Goal: Task Accomplishment & Management: Use online tool/utility

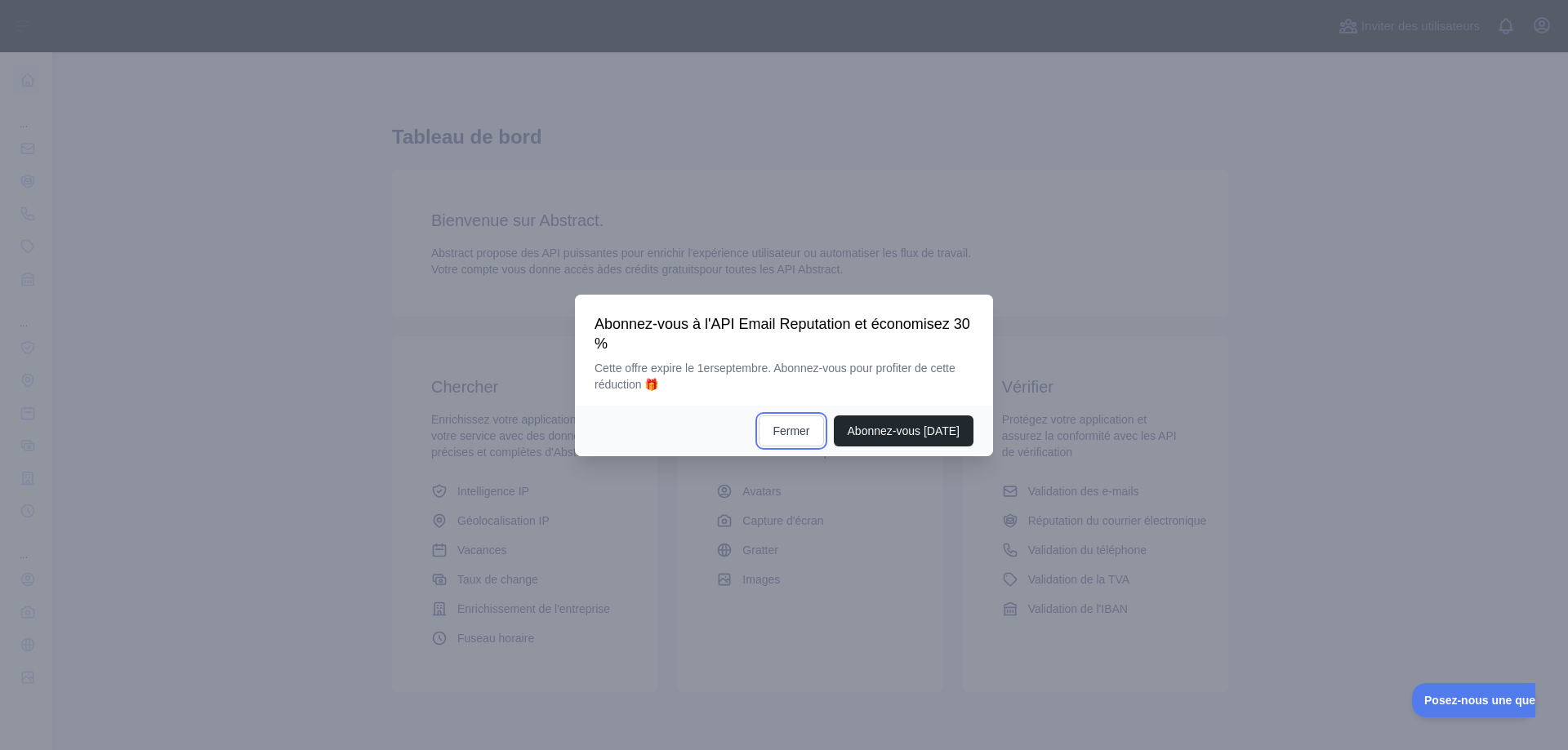
drag, startPoint x: 790, startPoint y: 427, endPoint x: 729, endPoint y: 402, distance: 65.9
click at [790, 427] on button "Fermer" at bounding box center [791, 431] width 64 height 31
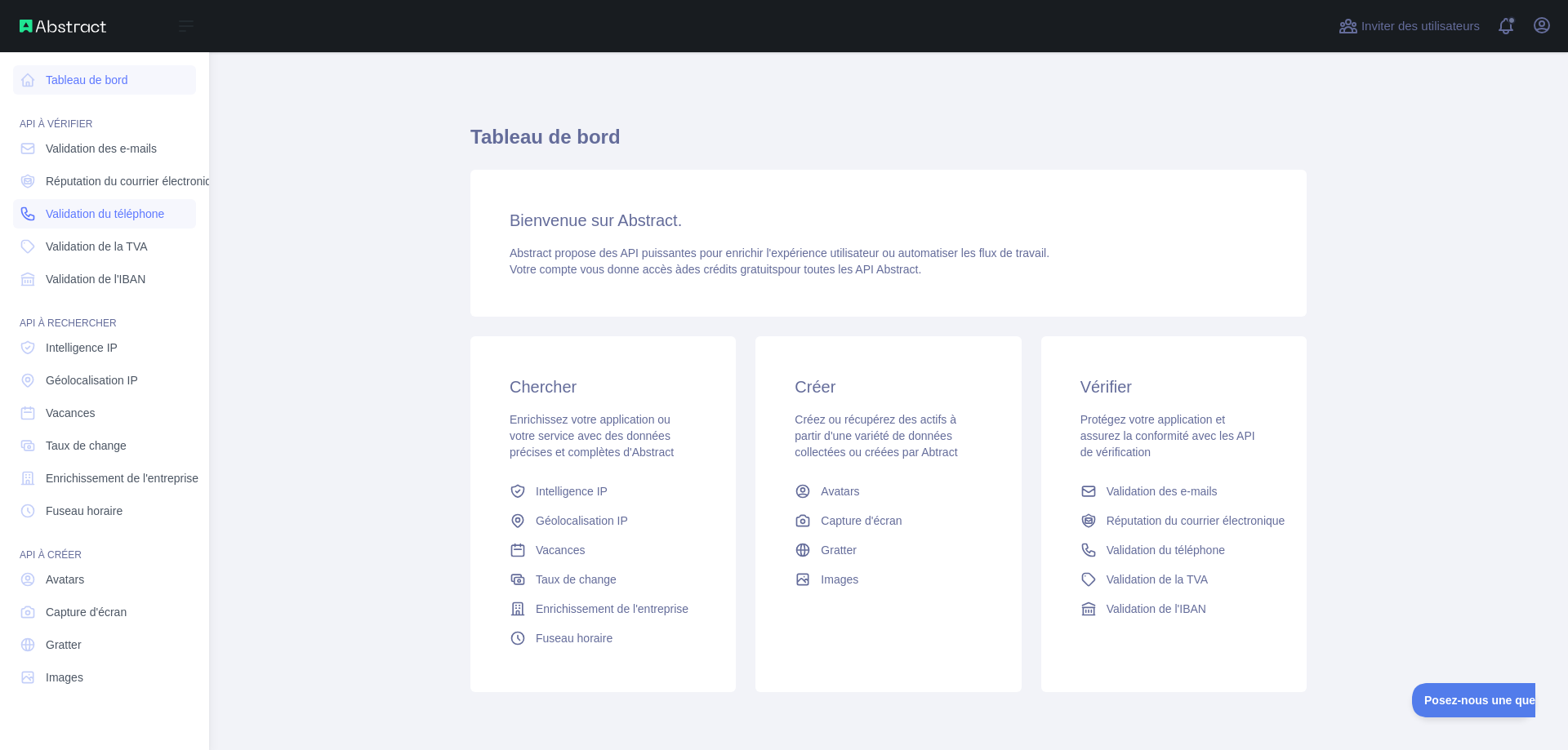
click at [69, 211] on font "Validation du téléphone" at bounding box center [105, 213] width 119 height 13
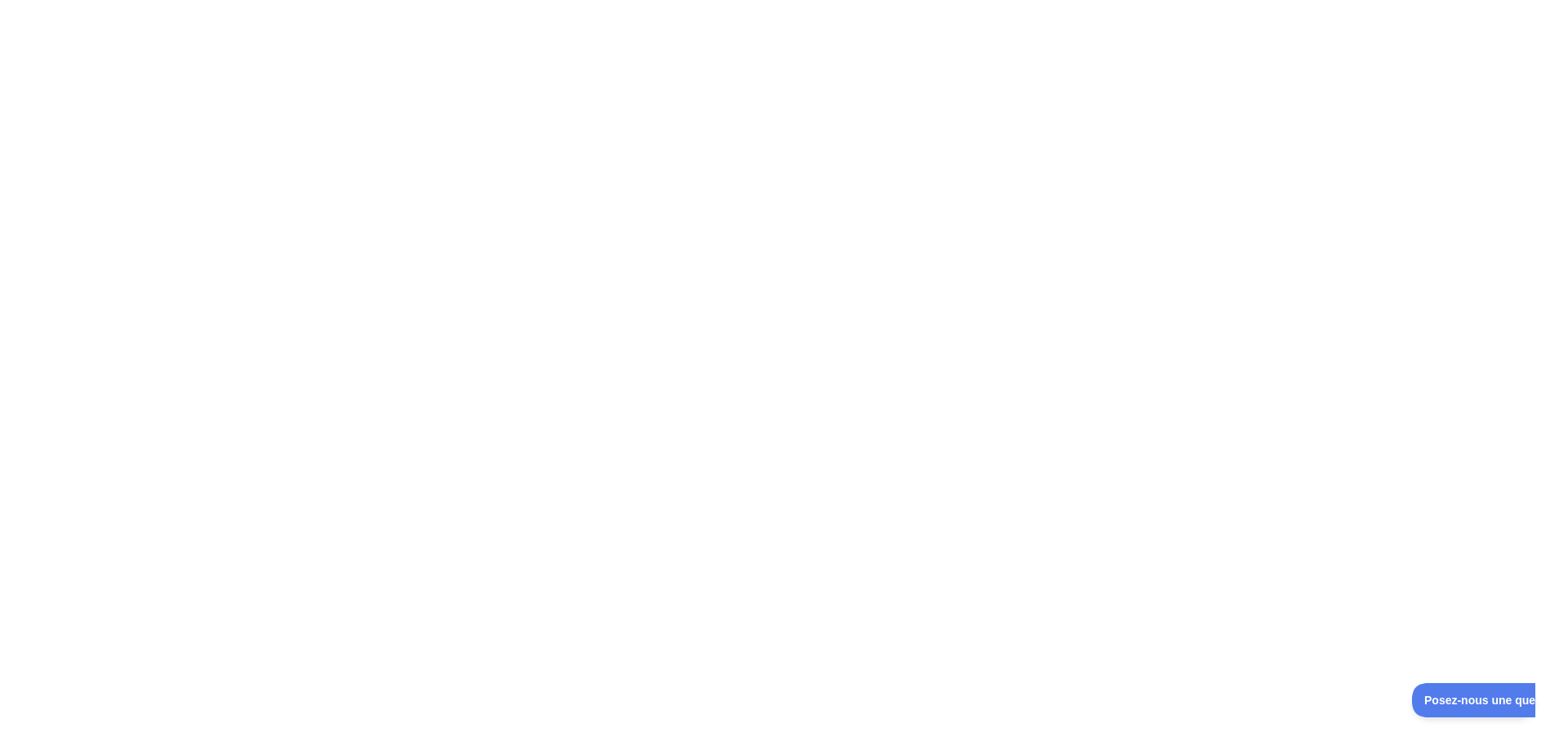
click at [783, 468] on div at bounding box center [784, 375] width 1568 height 750
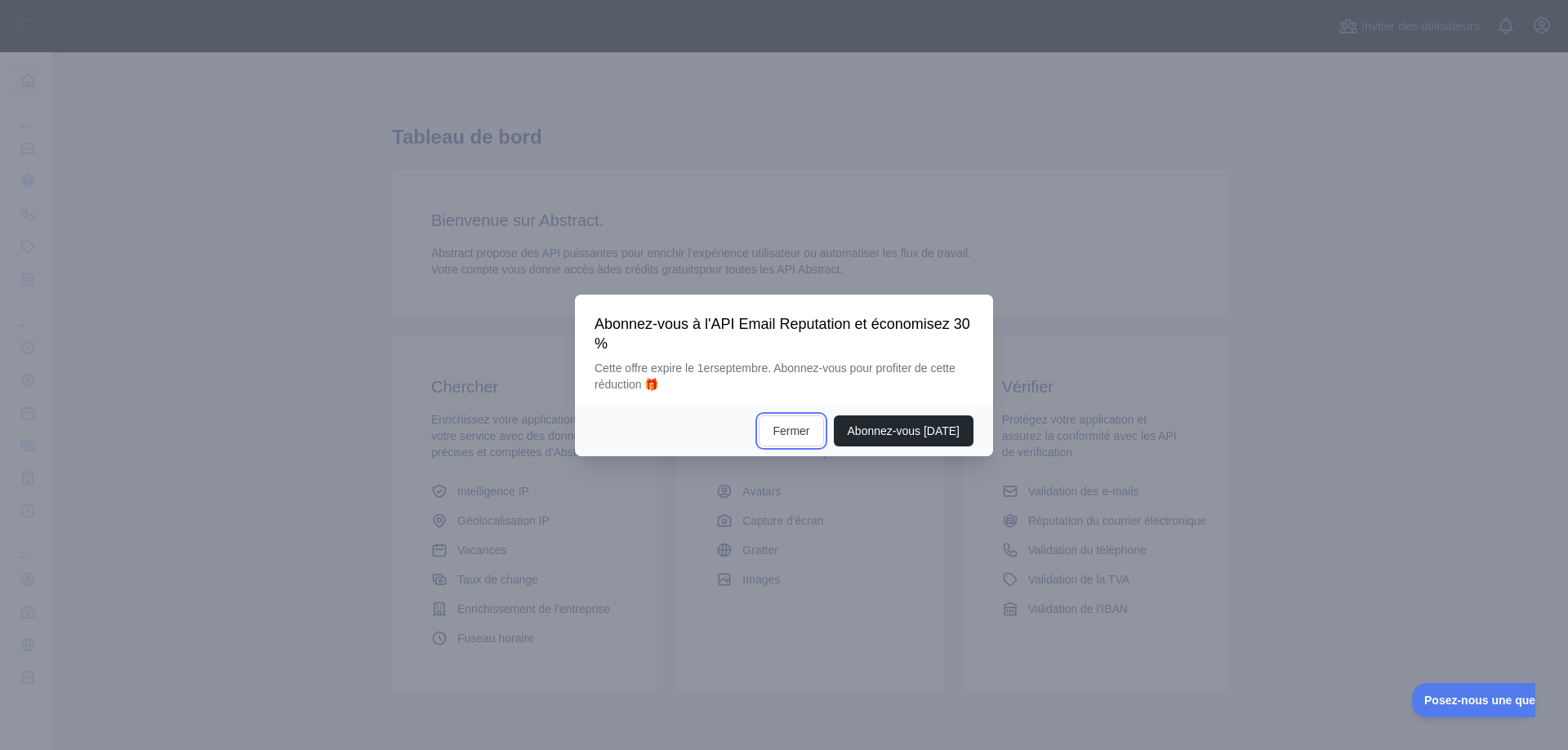
drag, startPoint x: 767, startPoint y: 437, endPoint x: 637, endPoint y: 426, distance: 130.5
click at [772, 437] on font "Fermer" at bounding box center [791, 430] width 37 height 13
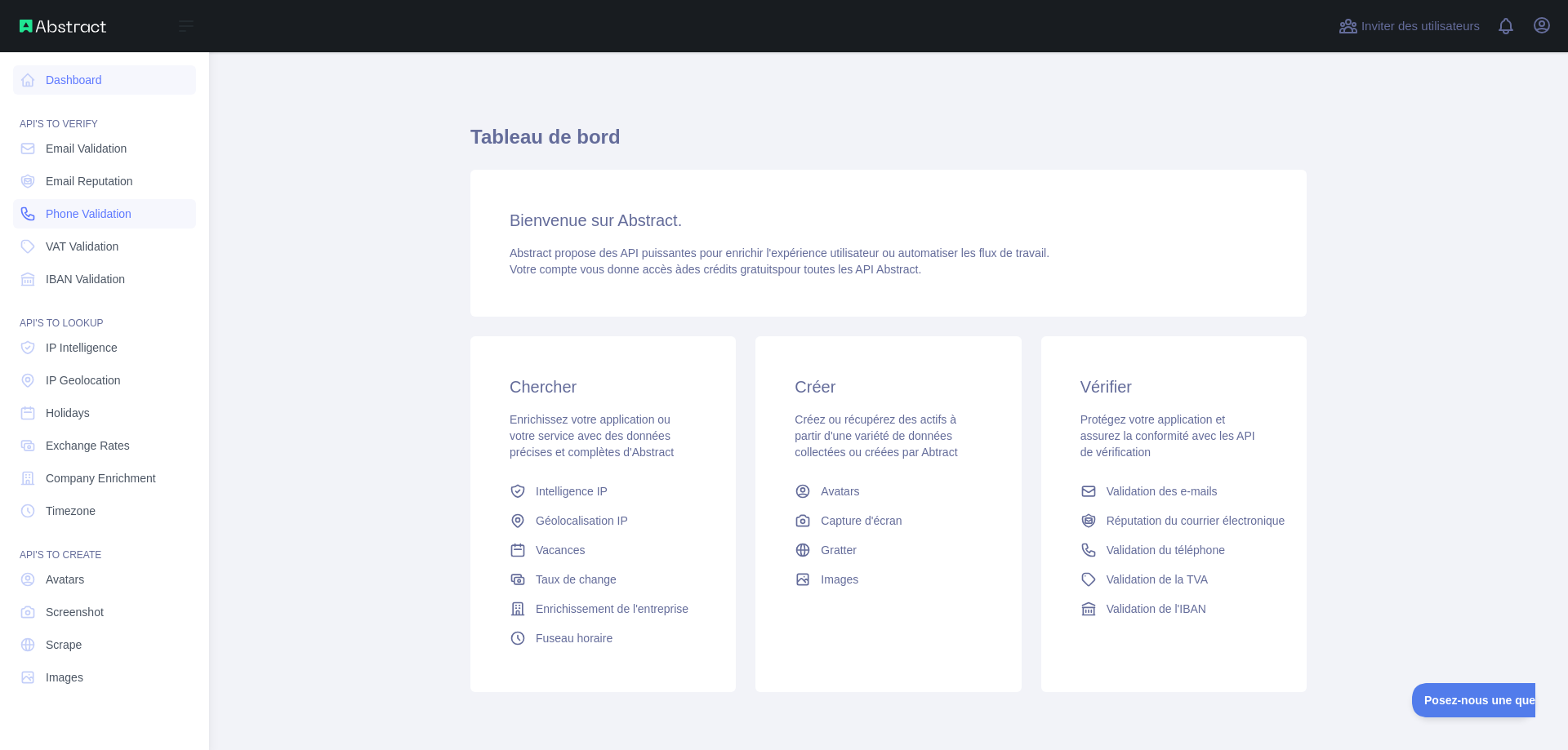
click at [28, 210] on icon at bounding box center [27, 214] width 17 height 17
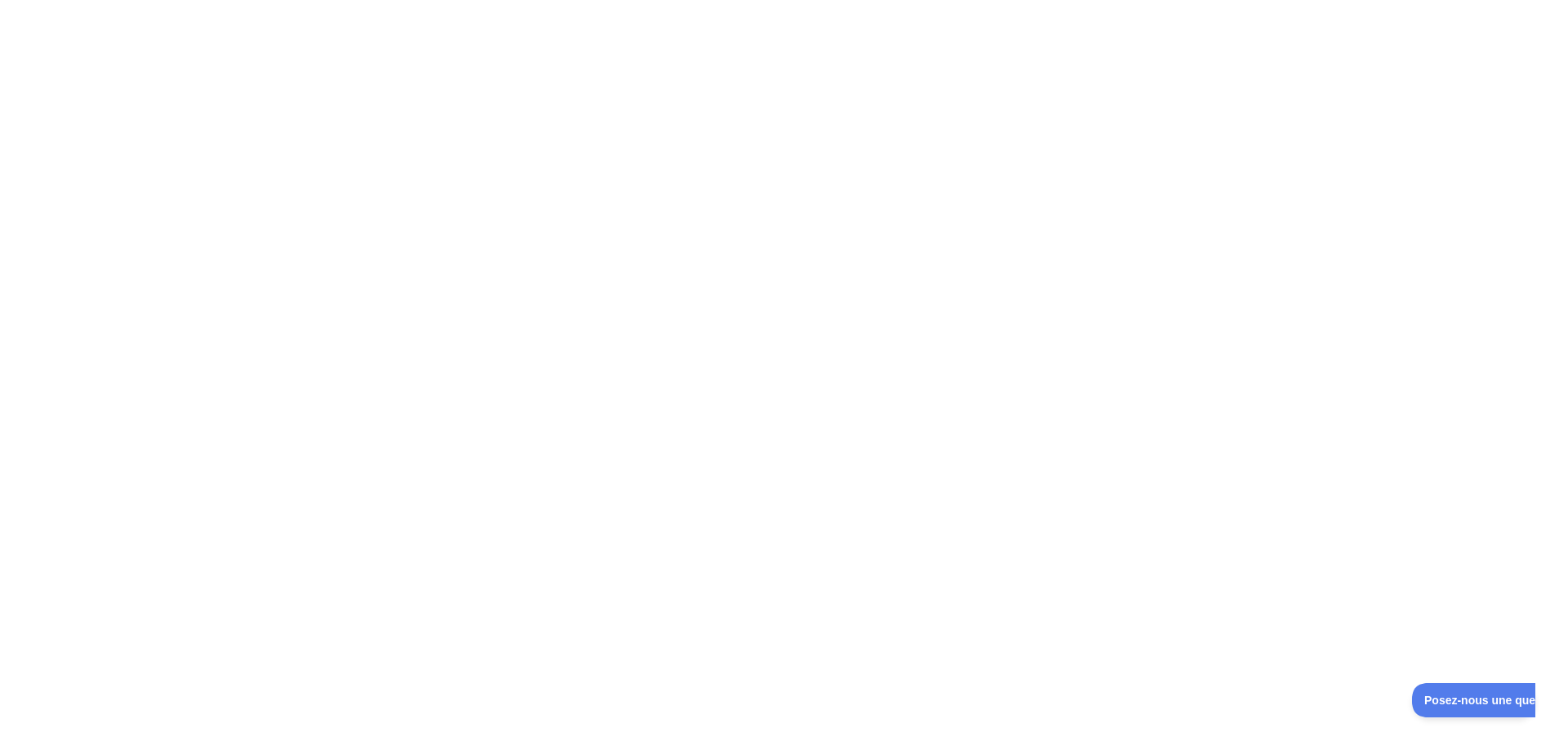
click at [863, 497] on div at bounding box center [784, 375] width 1568 height 750
click at [762, 501] on div at bounding box center [784, 375] width 1568 height 750
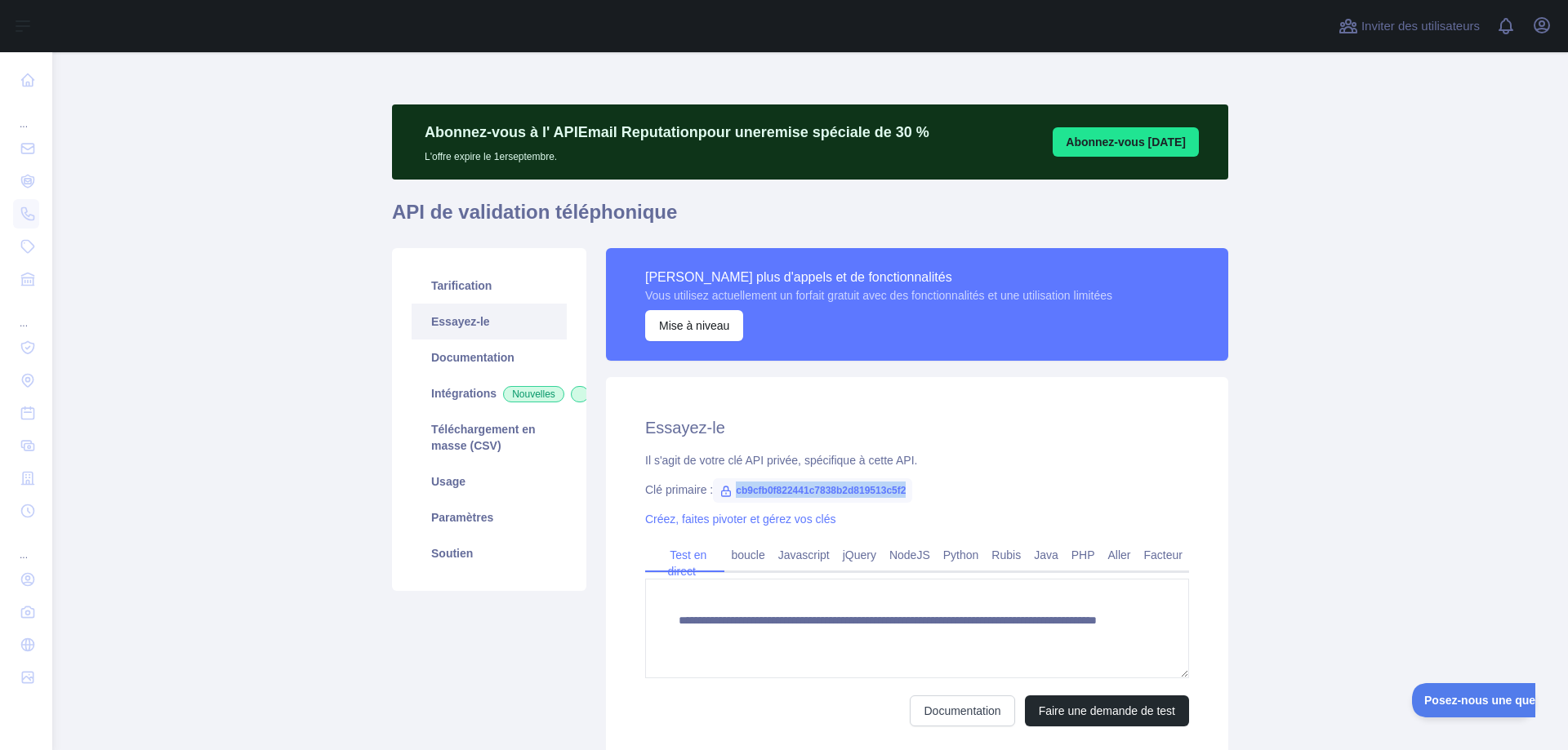
copy font "cb9cfb0f822441c7838b2d819513c5f2"
drag, startPoint x: 722, startPoint y: 482, endPoint x: 907, endPoint y: 494, distance: 185.4
click at [907, 494] on span "cb9cfb0f822441c7838b2d819513c5f2" at bounding box center [812, 490] width 199 height 24
